Goal: Information Seeking & Learning: Learn about a topic

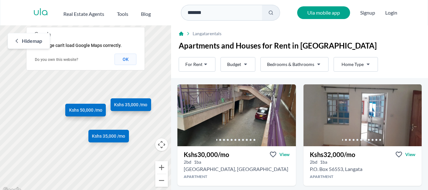
click at [129, 61] on button "OK" at bounding box center [126, 59] width 22 height 11
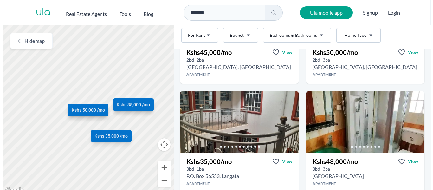
scroll to position [323, 0]
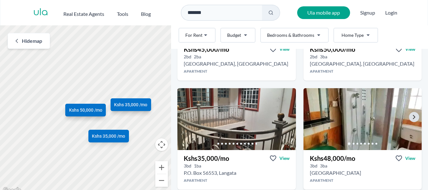
click at [363, 112] on img at bounding box center [363, 119] width 124 height 65
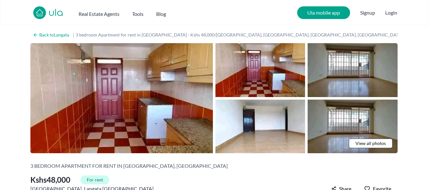
click at [387, 145] on link "View all photos" at bounding box center [371, 144] width 44 height 10
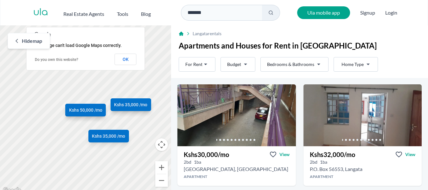
scroll to position [0, 0]
